Goal: Complete application form

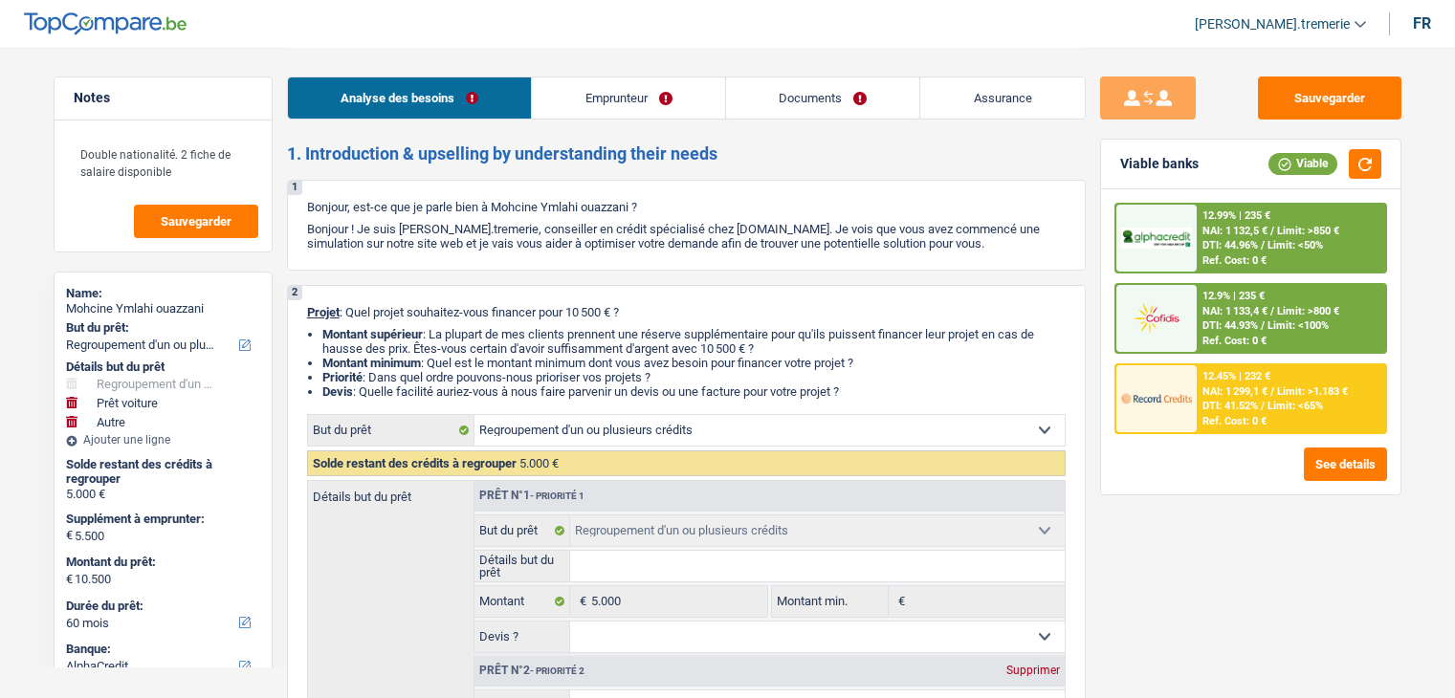
select select "refinancing"
select select "car"
select select "other"
select select "60"
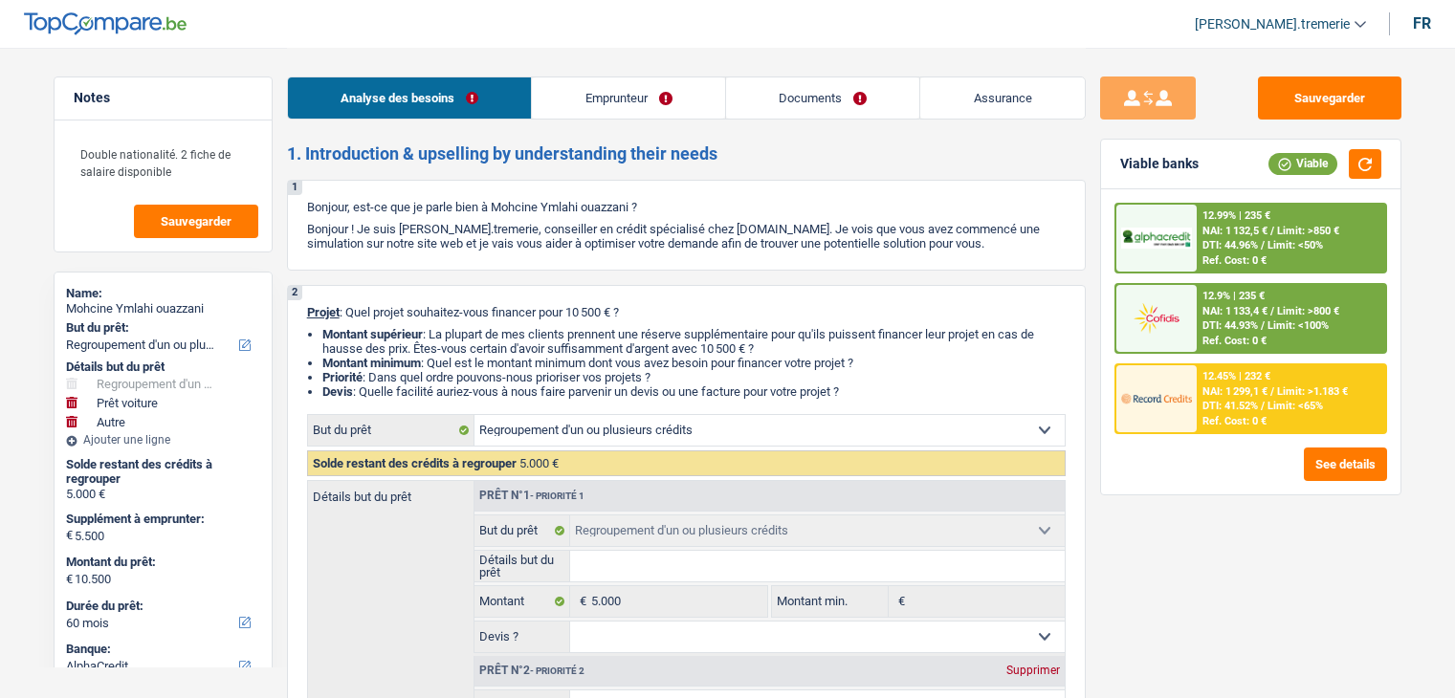
select select "alphacredit"
select select "refinancing"
select select "car"
select select "yes"
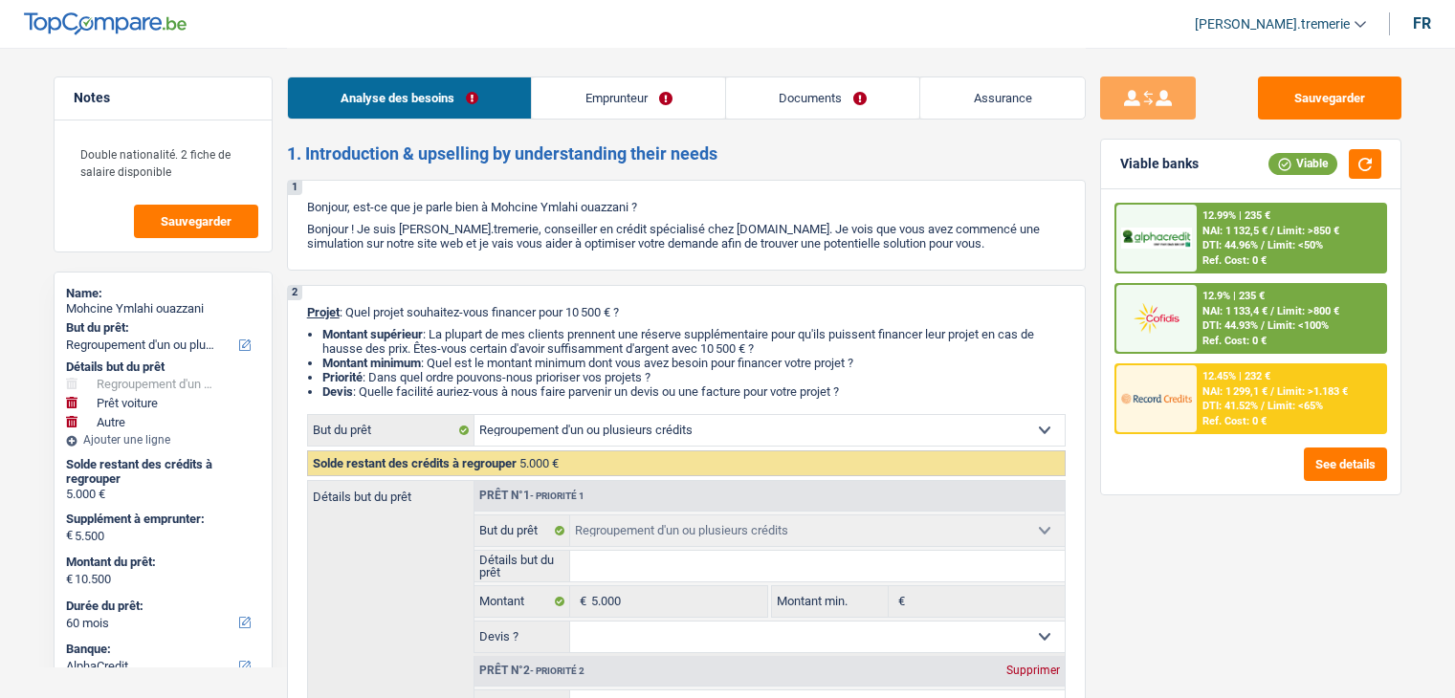
select select "other"
select select "60"
select select "worker"
select select "netSalary"
select select "familyAllowances"
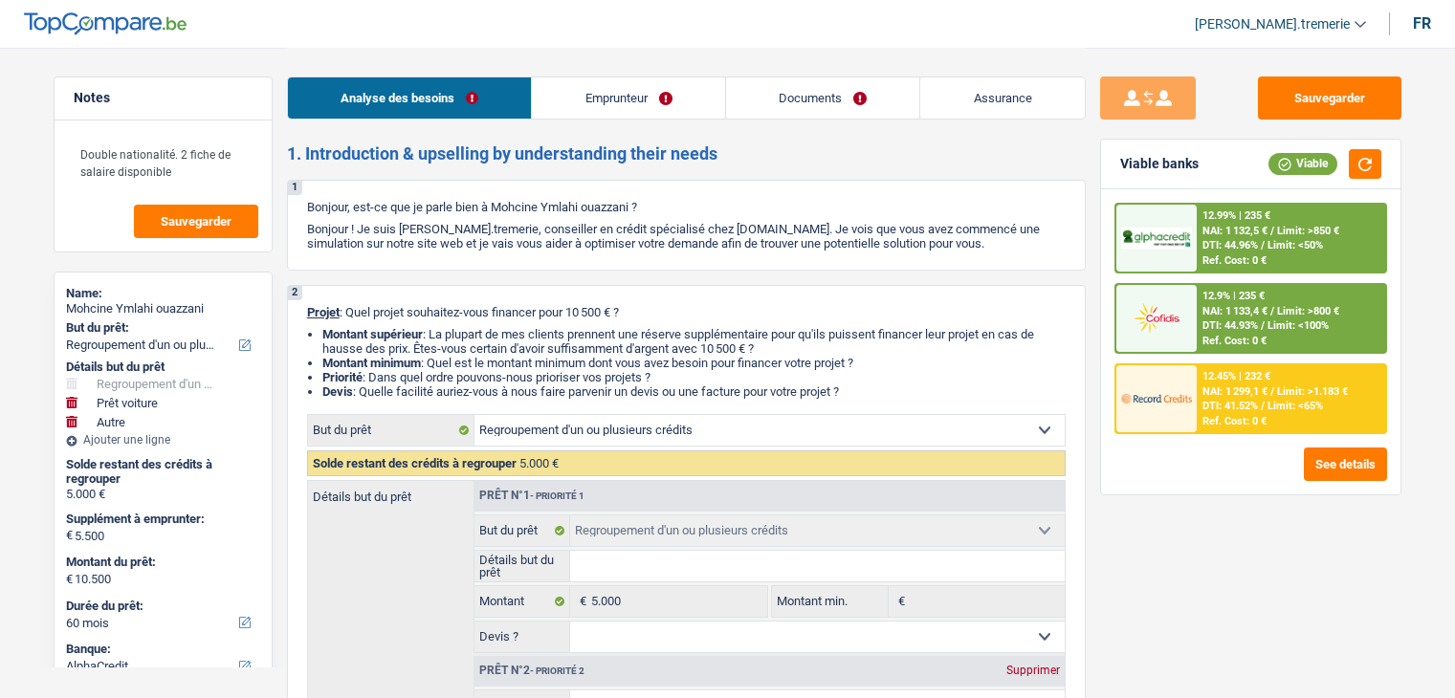
select select "rents"
select select "cardOrCredit"
select select "refinancing"
select select "car"
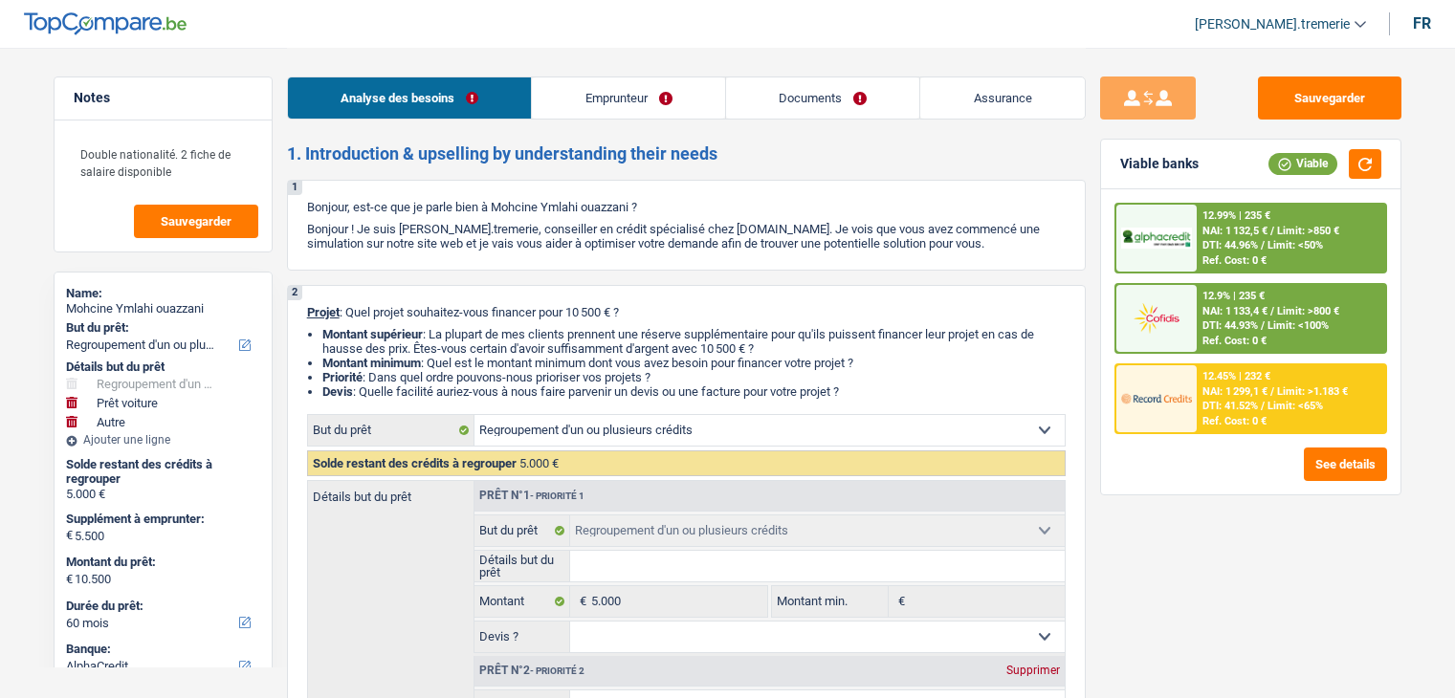
select select "yes"
select select "other"
select select "60"
click at [634, 93] on link "Emprunteur" at bounding box center [628, 97] width 193 height 41
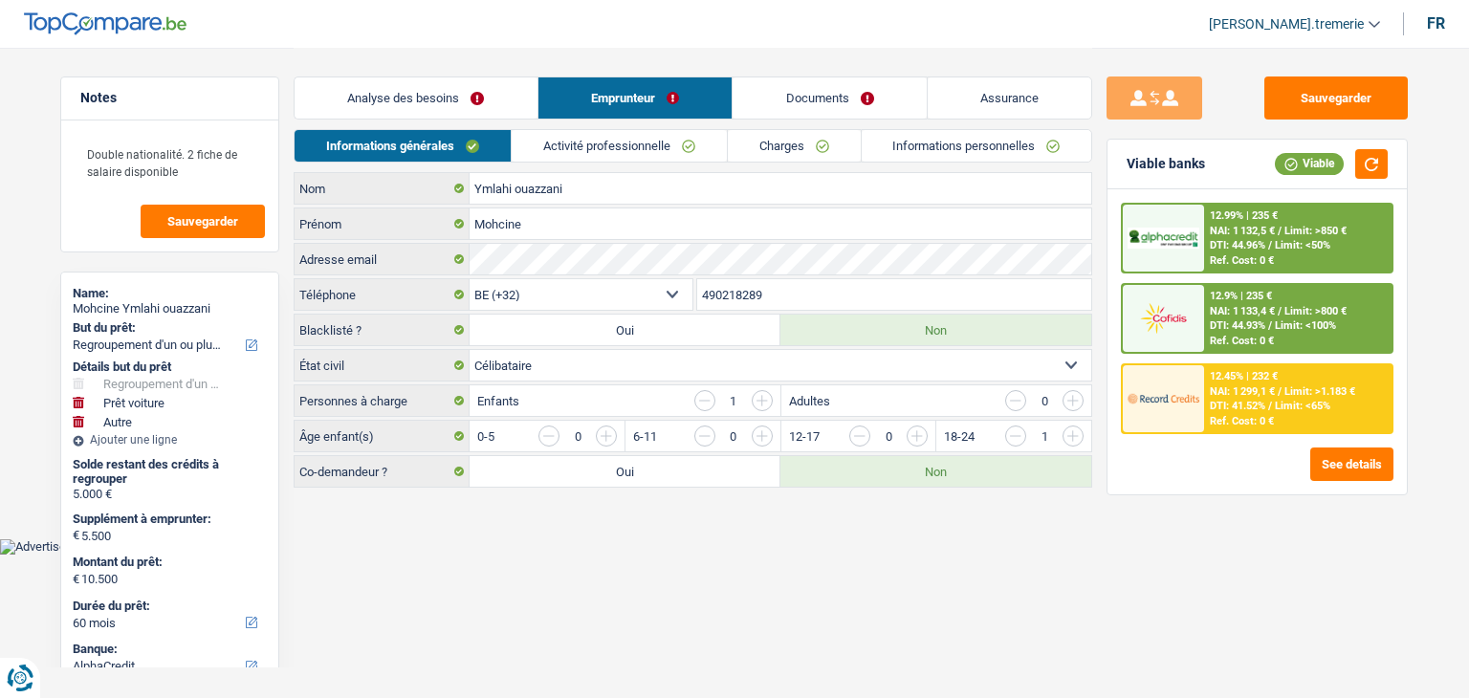
click at [928, 143] on link "Informations personnelles" at bounding box center [977, 146] width 231 height 32
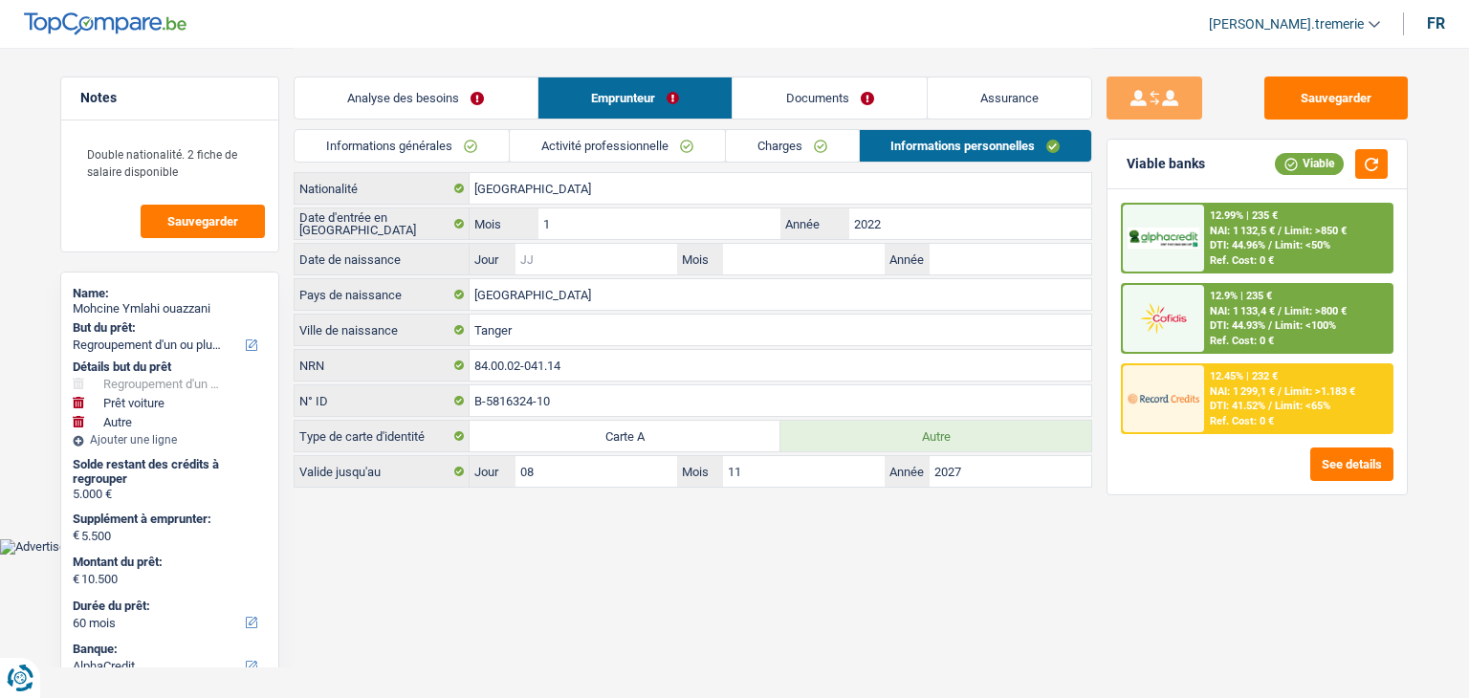
click at [616, 253] on input "Jour" at bounding box center [597, 259] width 162 height 31
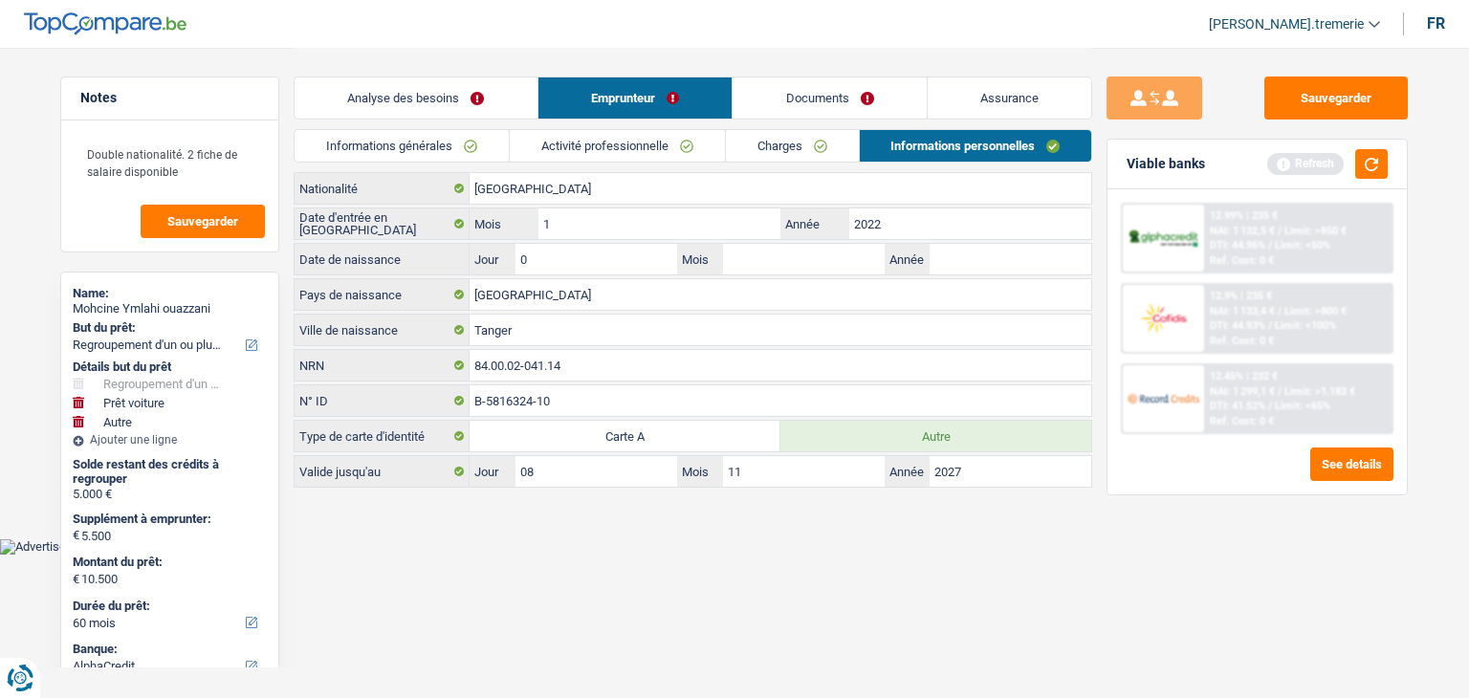
type input "02"
type input "01"
type input "1984"
click at [1381, 162] on button "button" at bounding box center [1371, 164] width 33 height 30
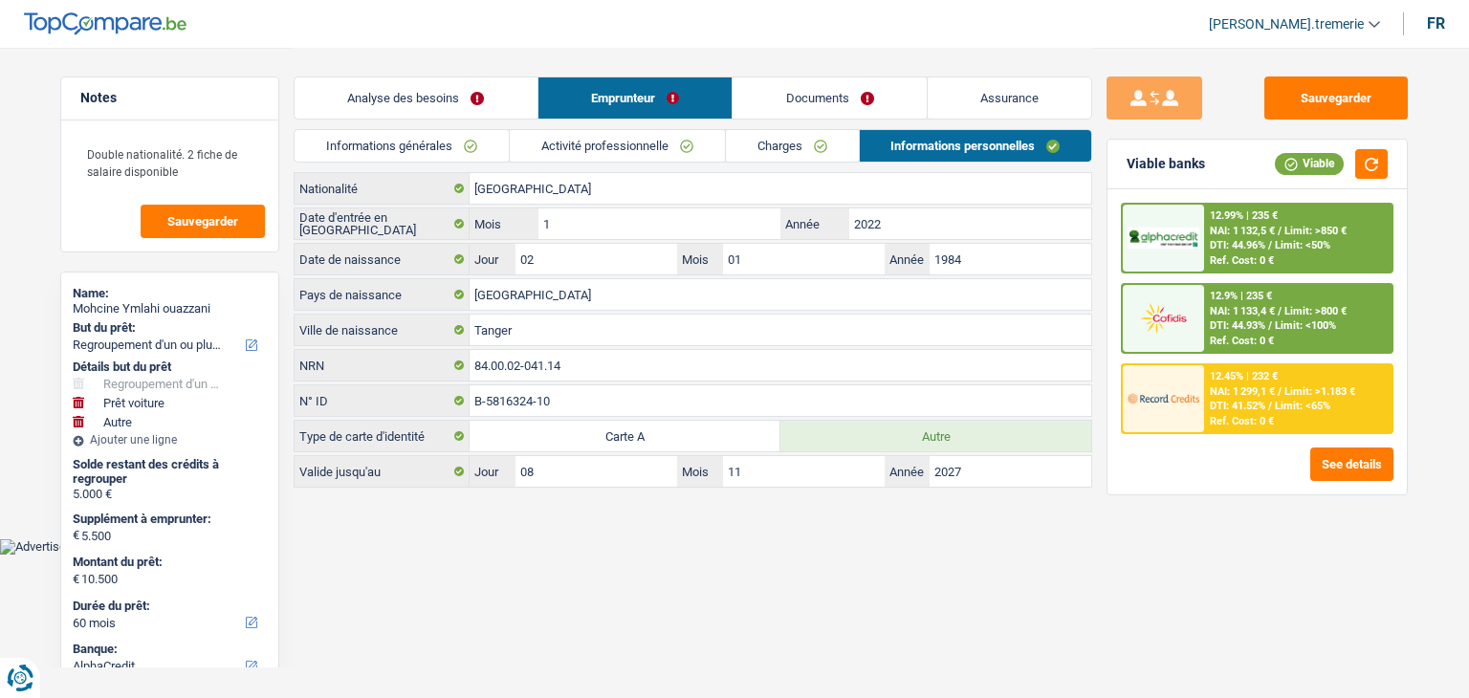
click at [1226, 319] on span "DTI: 44.93%" at bounding box center [1237, 325] width 55 height 12
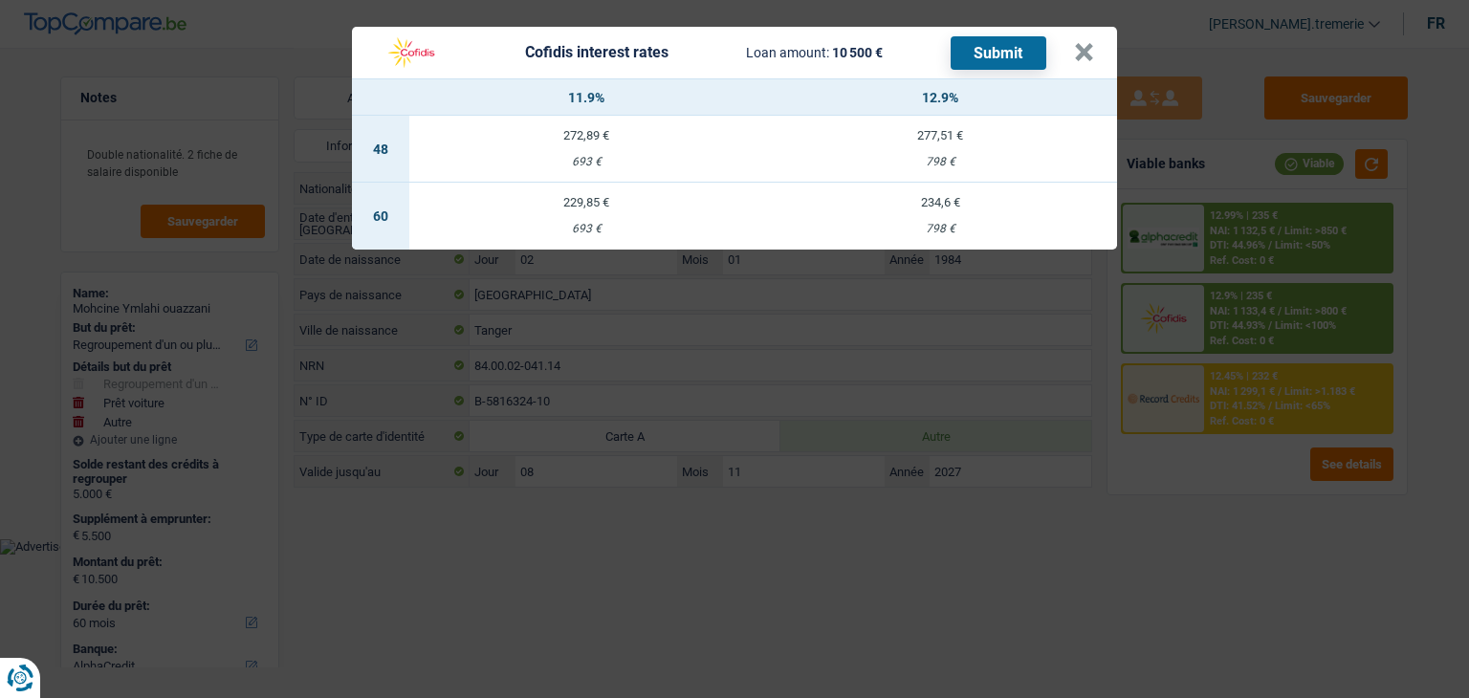
click at [922, 217] on td "234,6 € 798 €" at bounding box center [940, 216] width 354 height 67
select select "cofidis"
type input "12,90"
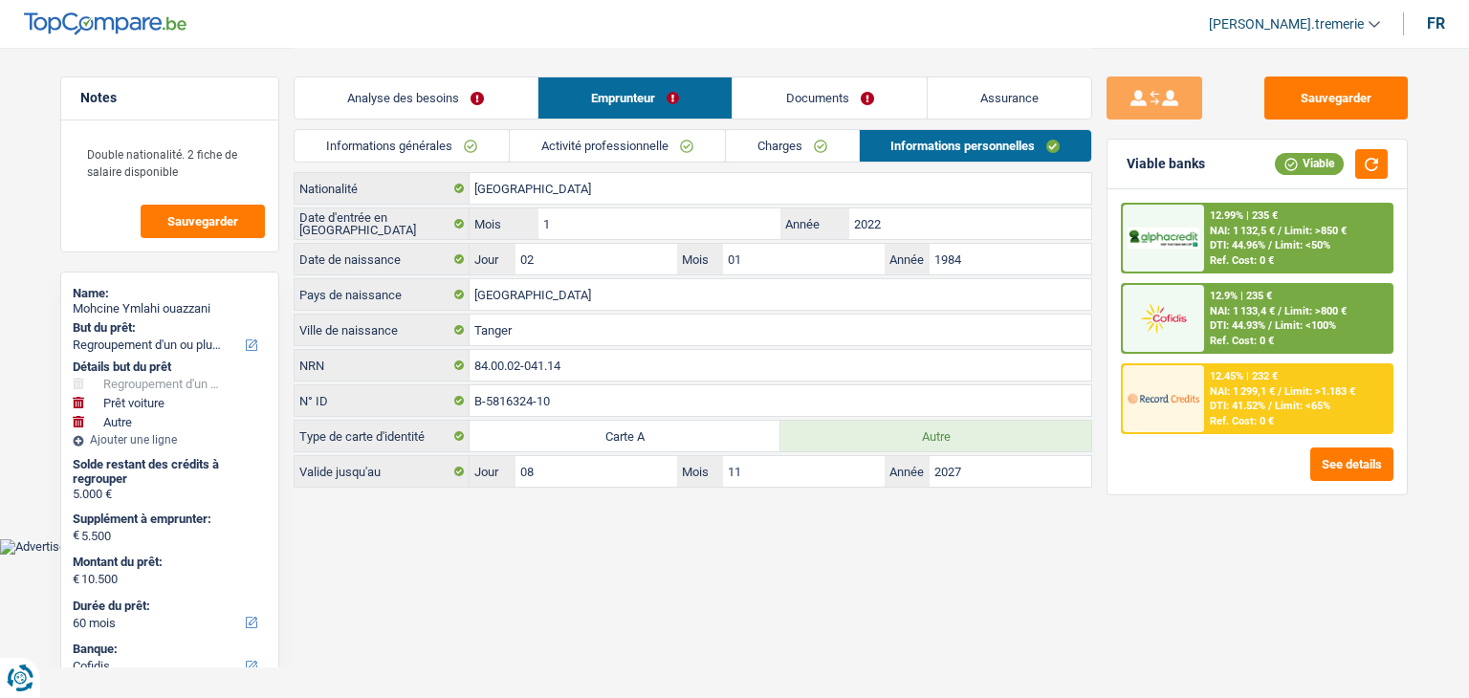
click at [1221, 305] on span "NAI: 1 133,4 €" at bounding box center [1242, 311] width 65 height 12
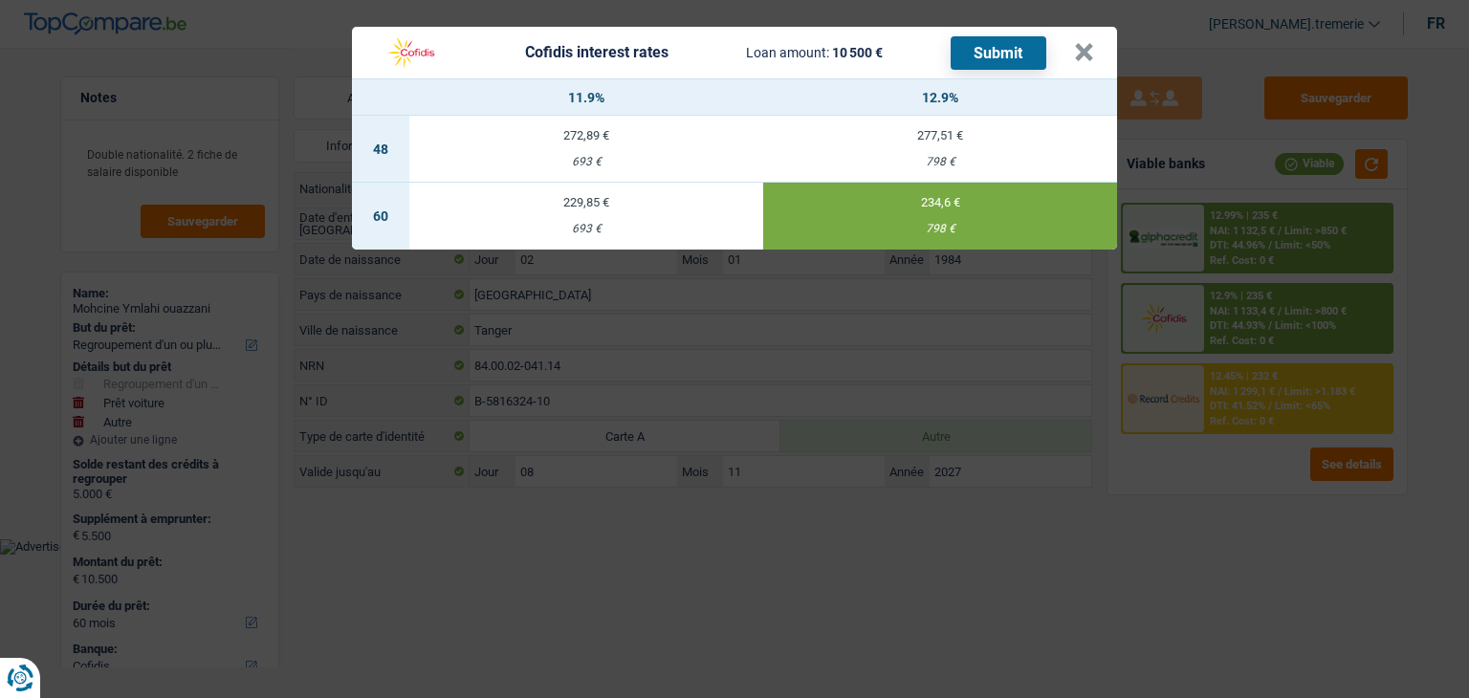
click at [995, 47] on button "Submit" at bounding box center [999, 52] width 96 height 33
click at [1081, 55] on button "×" at bounding box center [1084, 52] width 20 height 19
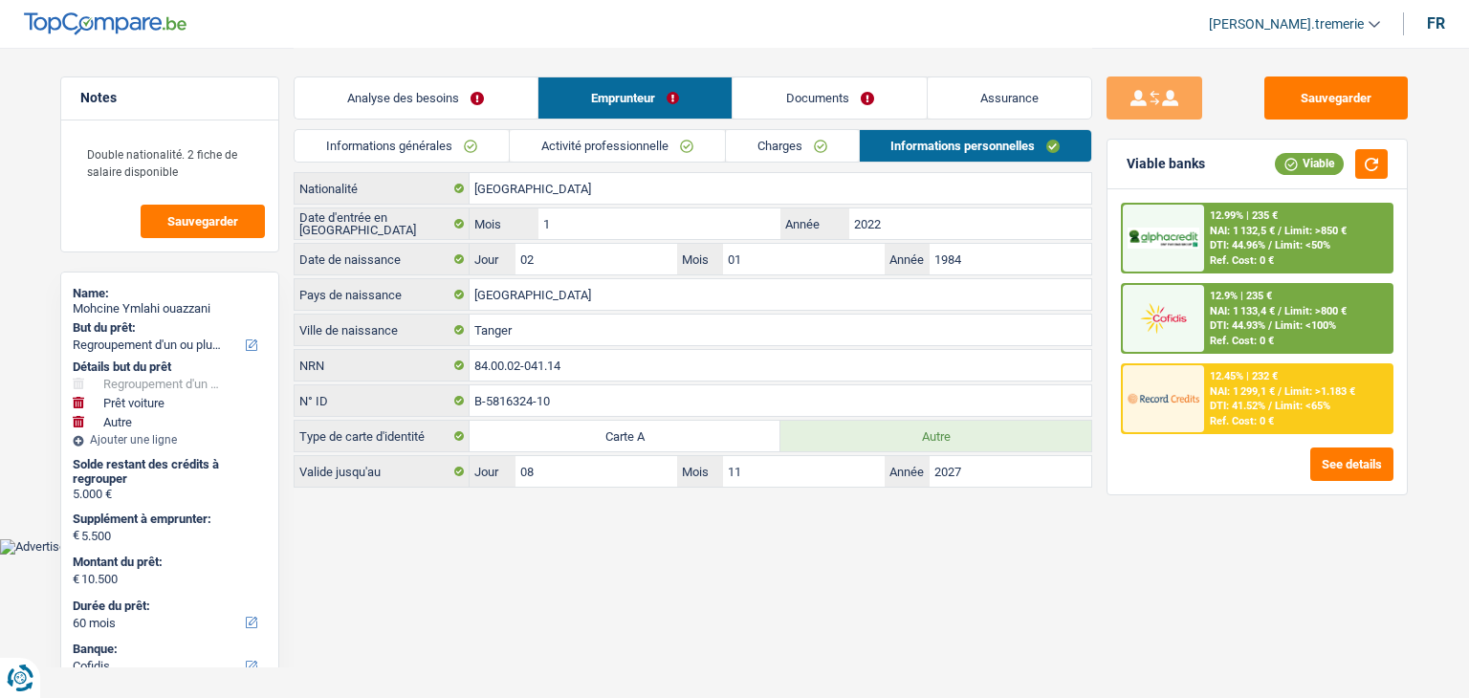
click at [588, 139] on link "Activité professionnelle" at bounding box center [617, 146] width 215 height 32
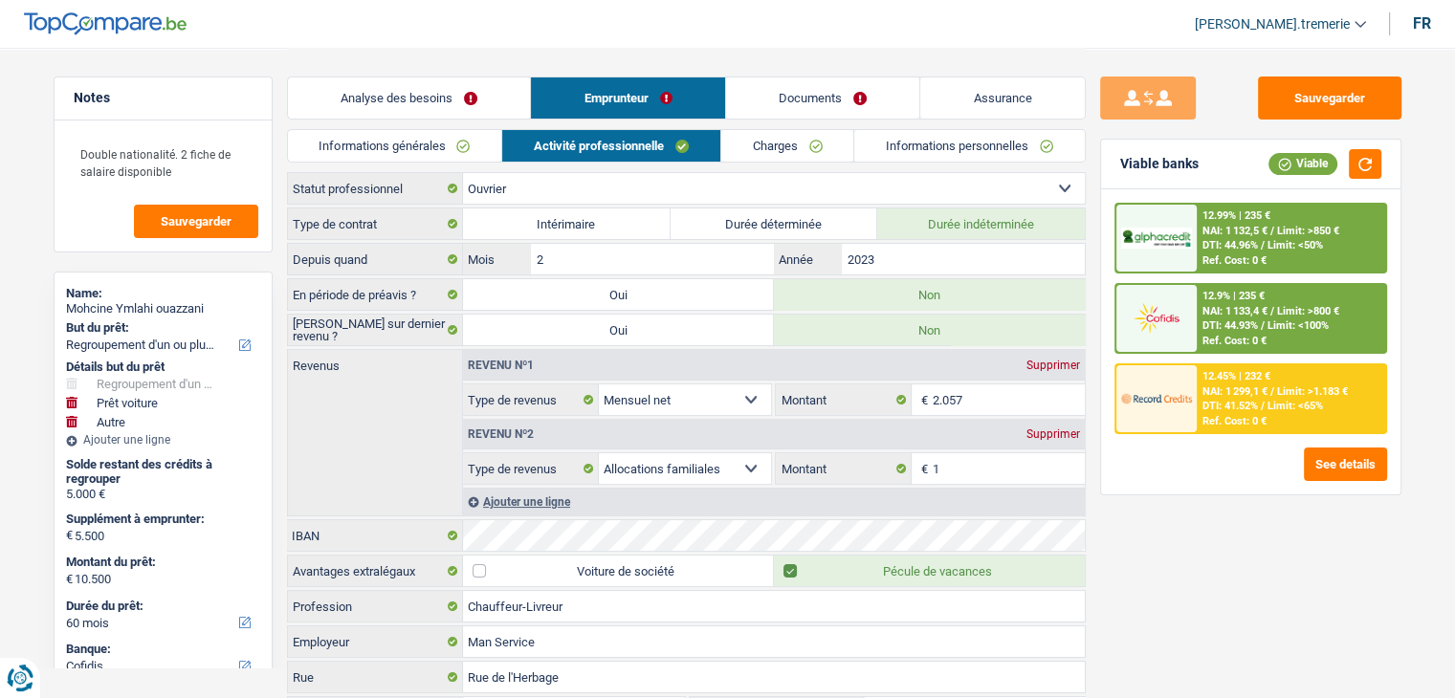
click at [472, 143] on link "Informations générales" at bounding box center [395, 146] width 214 height 32
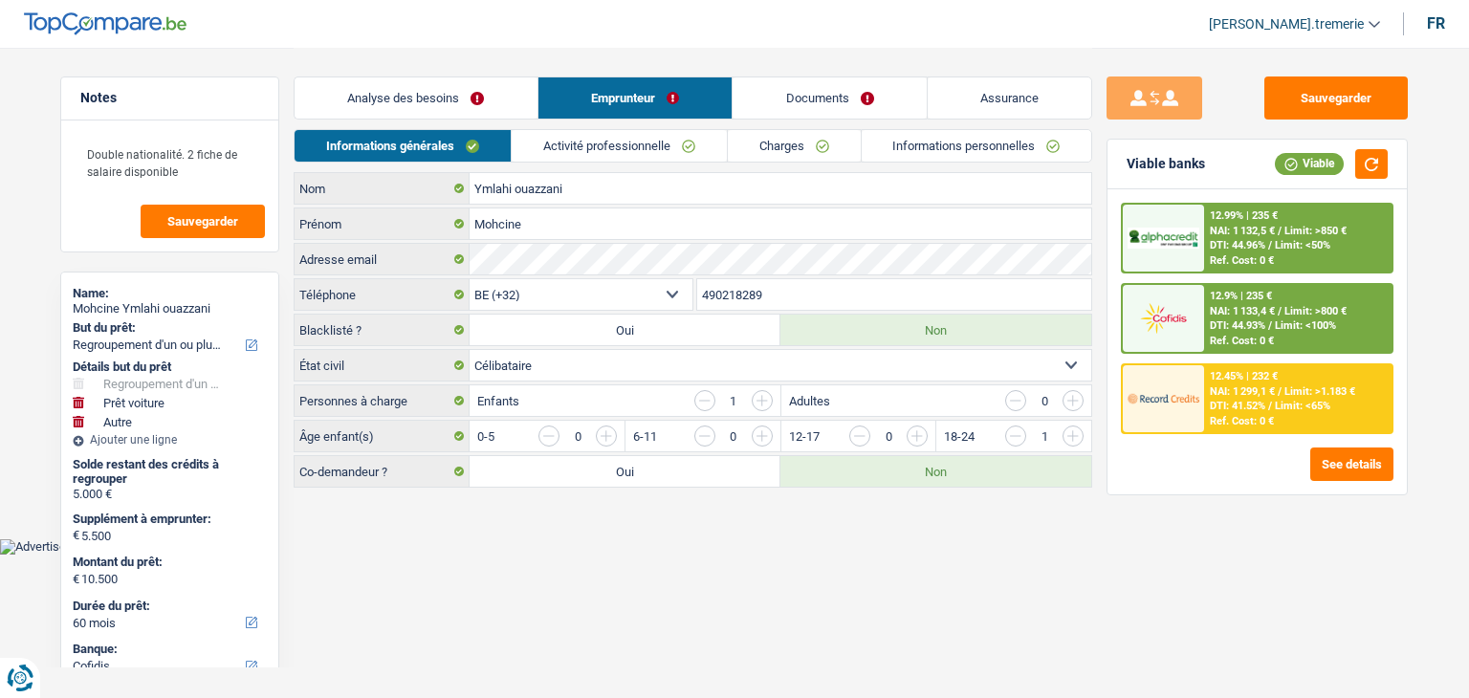
click at [944, 143] on link "Informations personnelles" at bounding box center [977, 146] width 231 height 32
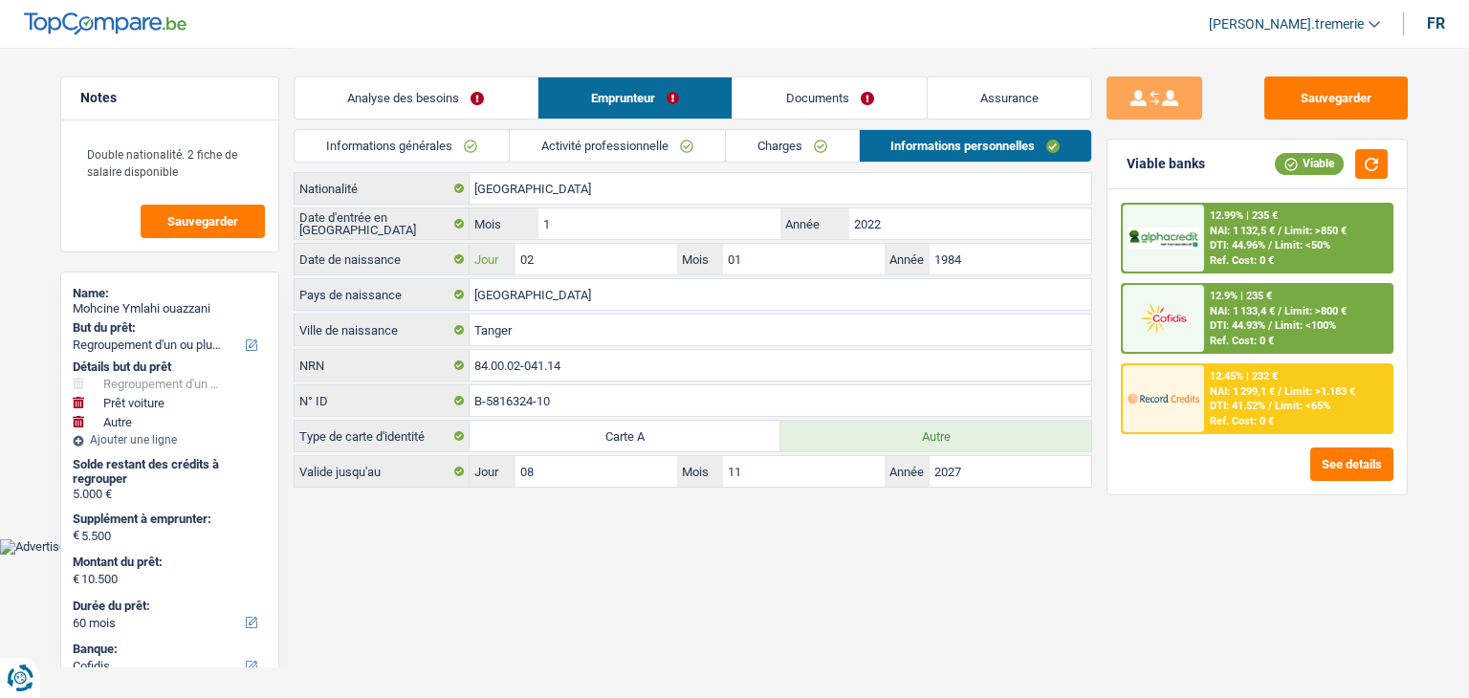
click at [584, 251] on input "02" at bounding box center [597, 259] width 162 height 31
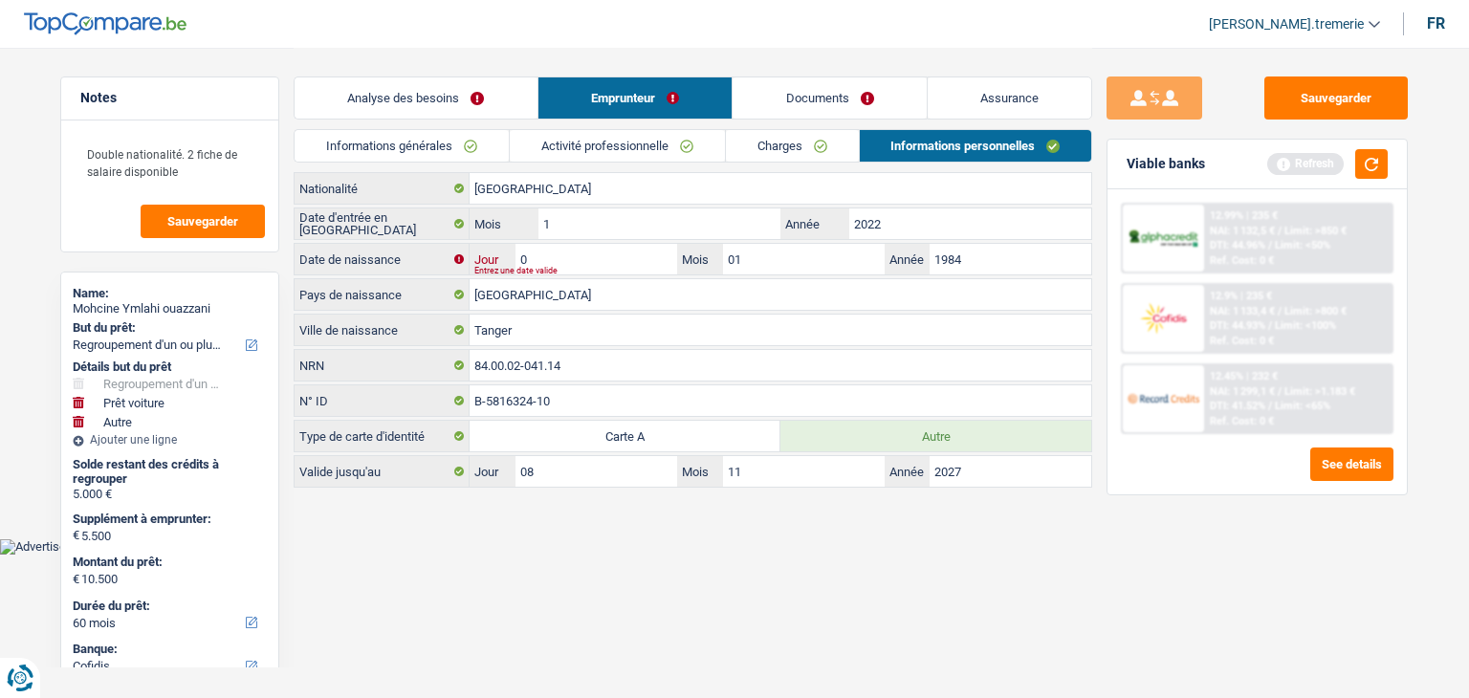
type input "01"
click at [1370, 176] on button "button" at bounding box center [1371, 164] width 33 height 30
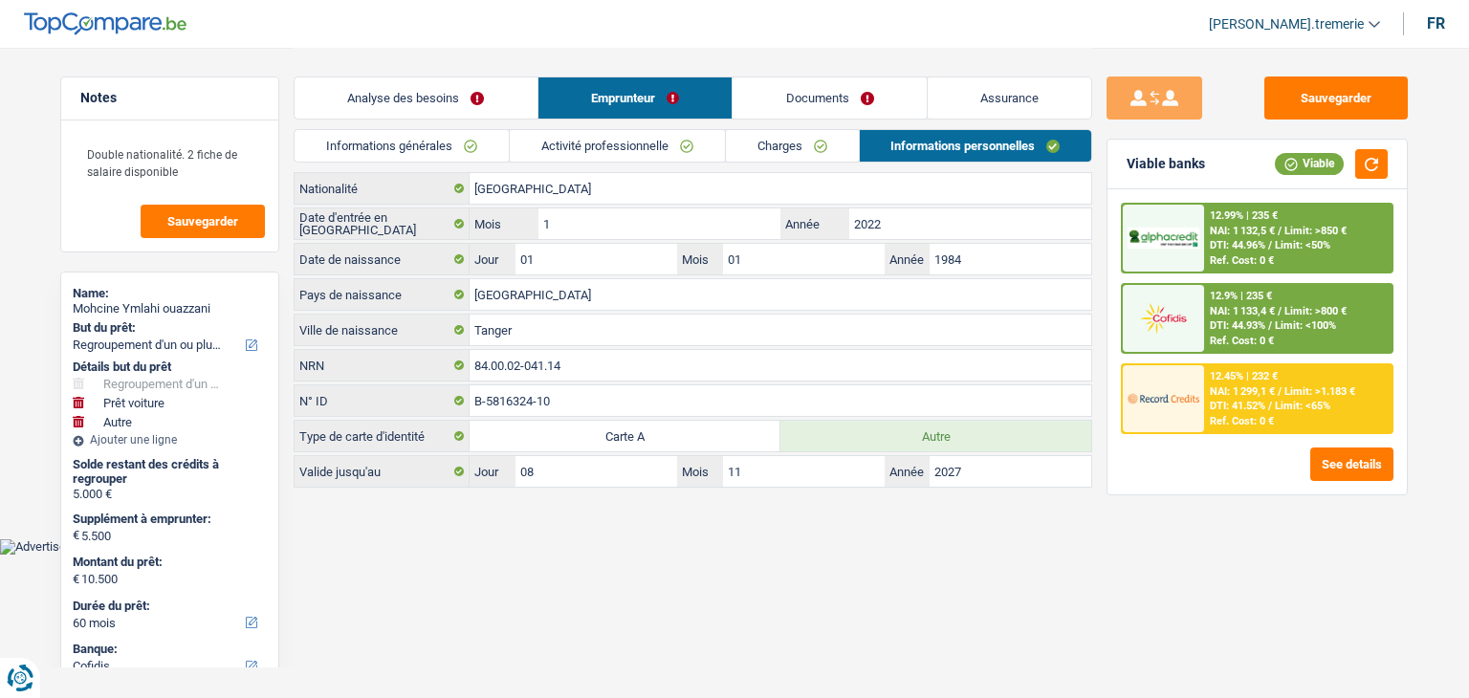
click at [1219, 311] on span "NAI: 1 133,4 €" at bounding box center [1242, 311] width 65 height 12
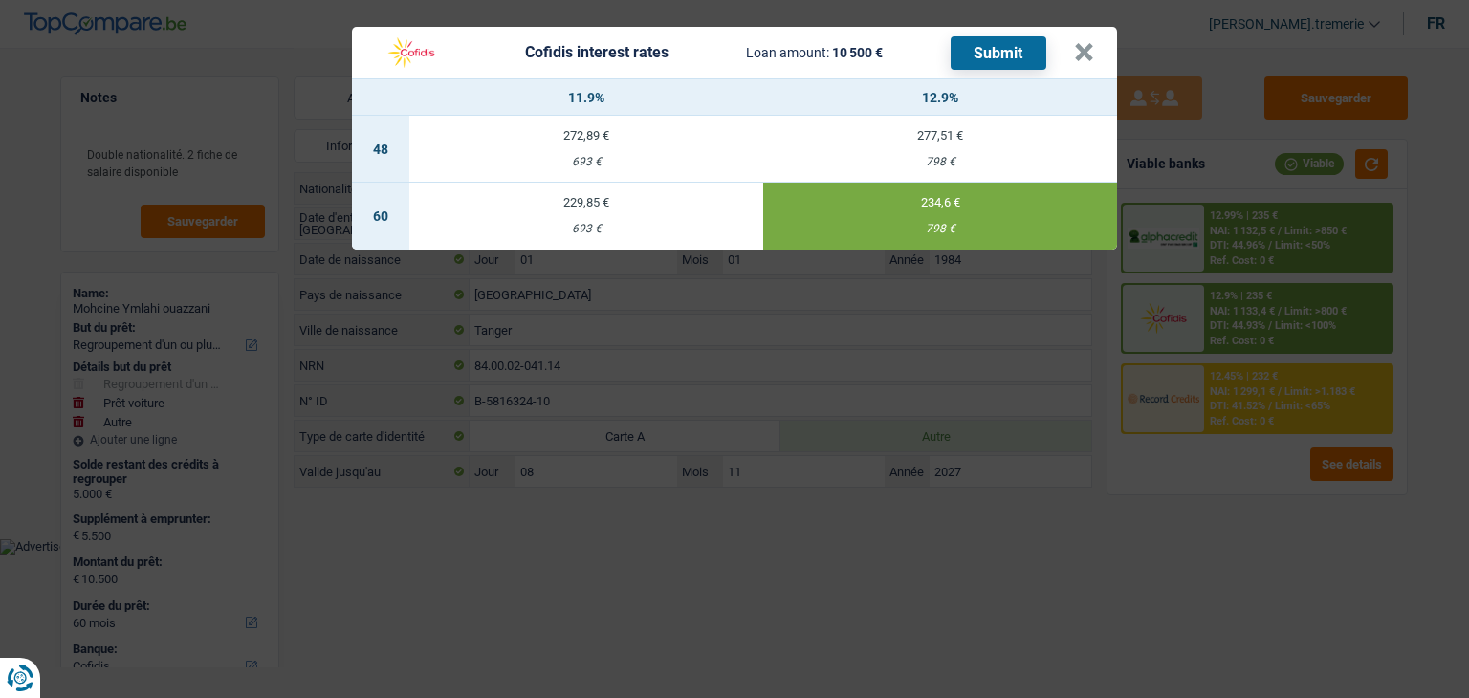
click at [985, 52] on button "Submit" at bounding box center [999, 52] width 96 height 33
click at [1085, 48] on button "×" at bounding box center [1084, 52] width 20 height 19
